Goal: Task Accomplishment & Management: Check status

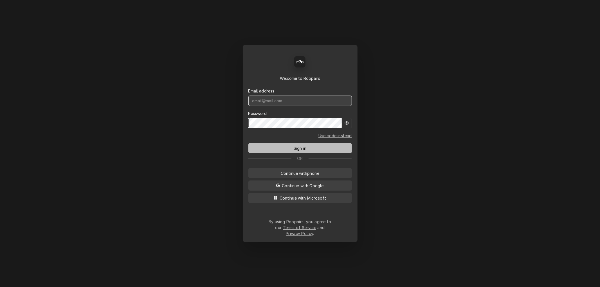
type input "[PERSON_NAME][EMAIL_ADDRESS][DOMAIN_NAME]"
click at [300, 151] on span "Sign in" at bounding box center [299, 148] width 15 height 6
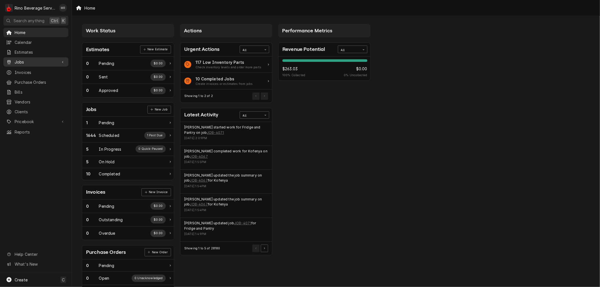
click at [34, 59] on span "Jobs" at bounding box center [36, 62] width 42 height 6
click at [34, 69] on span "Jobs" at bounding box center [40, 72] width 51 height 6
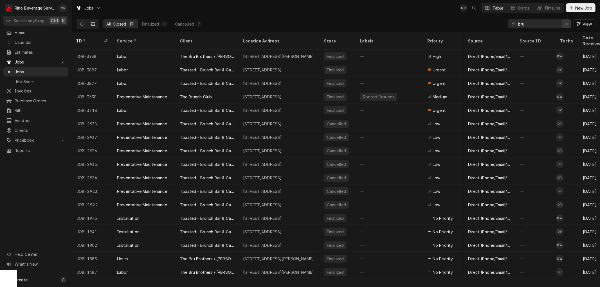
click at [565, 25] on icon "Erase input" at bounding box center [566, 24] width 3 height 4
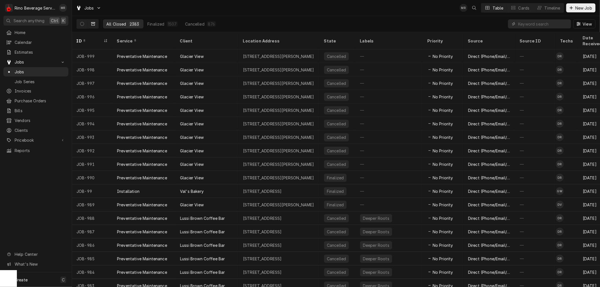
click at [94, 22] on icon "Dynamic Content Wrapper" at bounding box center [93, 24] width 4 height 4
click at [83, 23] on icon "Dynamic Content Wrapper" at bounding box center [82, 24] width 4 height 4
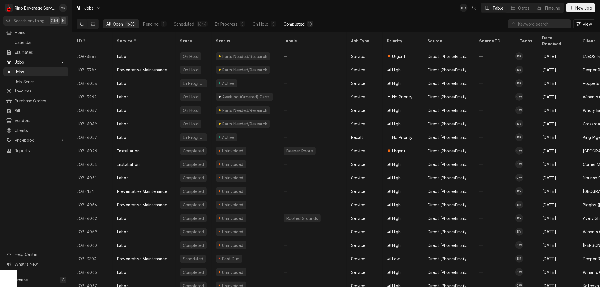
click at [300, 23] on div "Completed" at bounding box center [293, 24] width 21 height 6
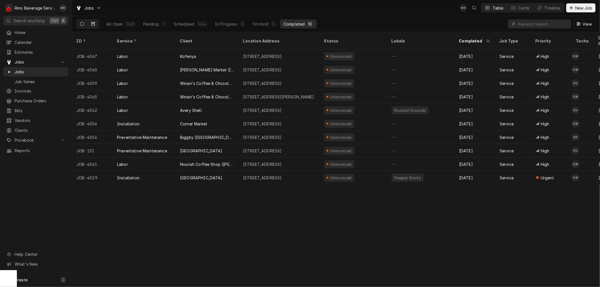
click at [91, 24] on icon "Dynamic Content Wrapper" at bounding box center [93, 24] width 4 height 4
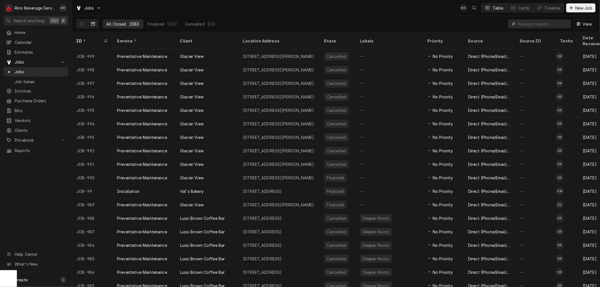
click at [531, 25] on input "Dynamic Content Wrapper" at bounding box center [543, 23] width 50 height 9
click at [83, 22] on icon "Dynamic Content Wrapper" at bounding box center [82, 24] width 4 height 4
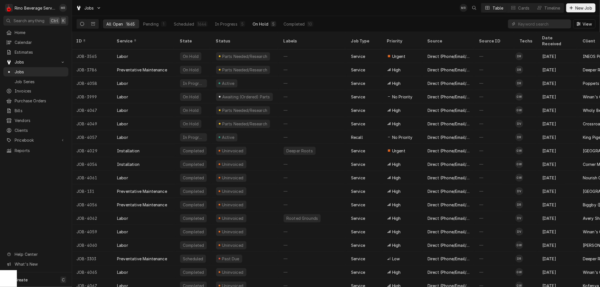
click at [253, 24] on div "On Hold" at bounding box center [261, 24] width 16 height 6
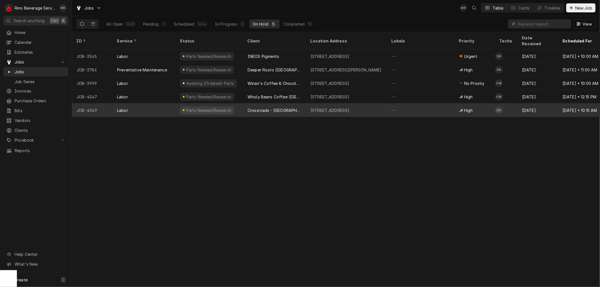
click at [240, 103] on div "Parts Needed/Research" at bounding box center [208, 109] width 67 height 13
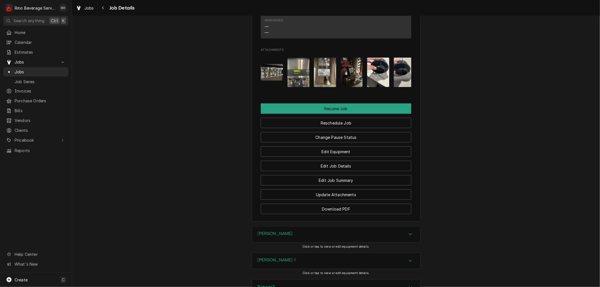
scroll to position [667, 0]
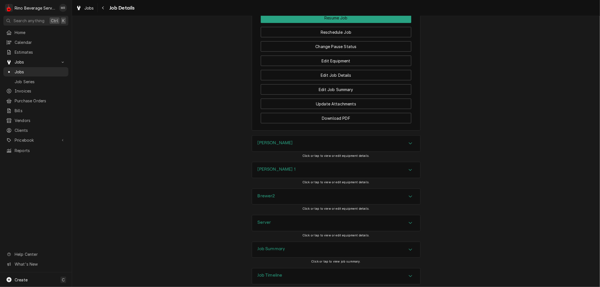
click at [293, 242] on div "Job Summary" at bounding box center [336, 250] width 168 height 16
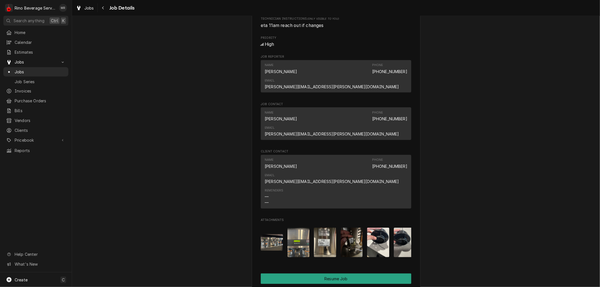
scroll to position [400, 0]
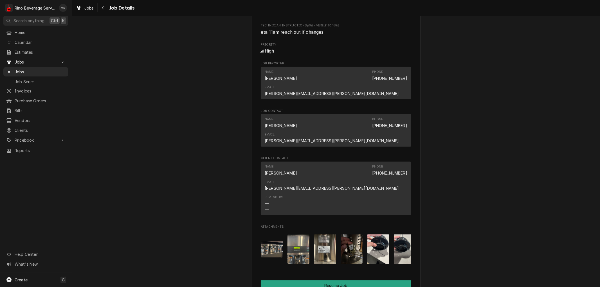
click at [349, 235] on img "Attachments" at bounding box center [352, 250] width 22 height 30
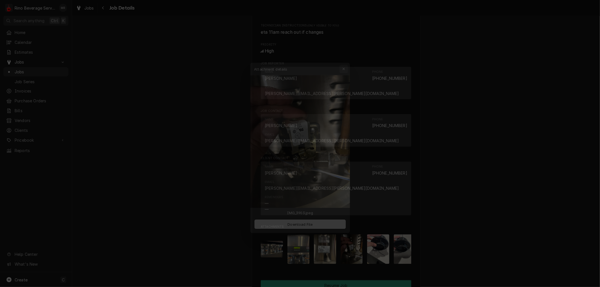
click at [344, 57] on button "button" at bounding box center [347, 57] width 9 height 9
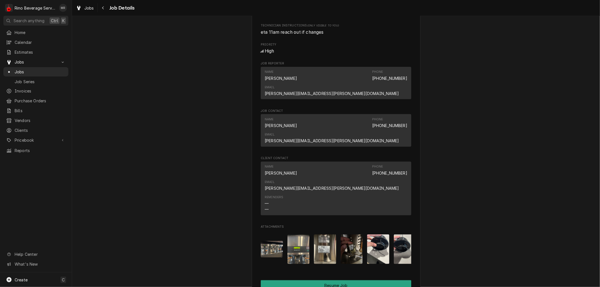
click at [377, 235] on img "Attachments" at bounding box center [378, 250] width 22 height 30
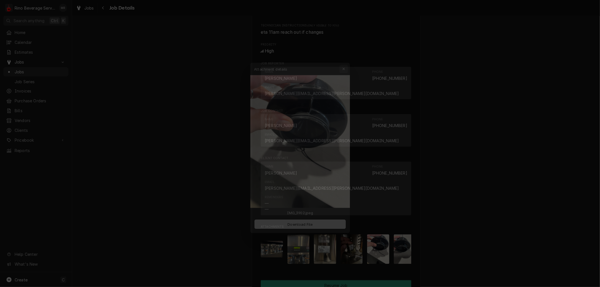
click at [345, 57] on div "button" at bounding box center [348, 58] width 6 height 6
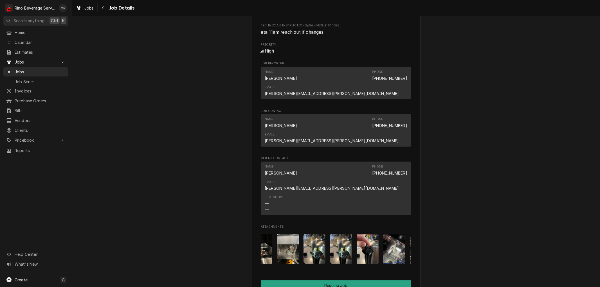
scroll to position [0, 275]
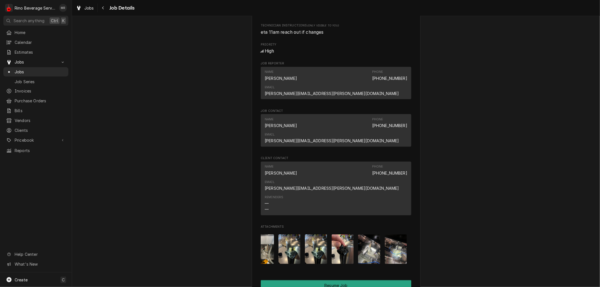
click at [312, 235] on img "Attachments" at bounding box center [316, 250] width 22 height 30
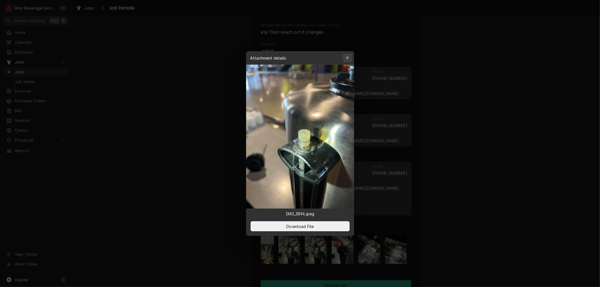
click at [349, 58] on div "button" at bounding box center [348, 58] width 6 height 6
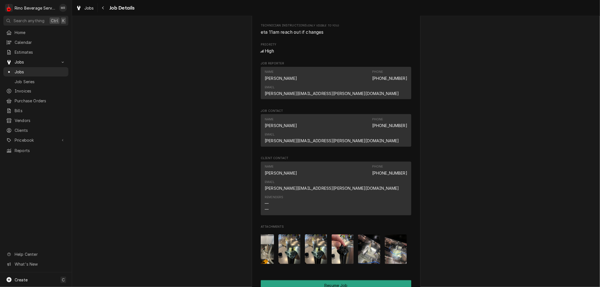
click at [344, 235] on img "Attachments" at bounding box center [343, 250] width 22 height 30
